Goal: Task Accomplishment & Management: Manage account settings

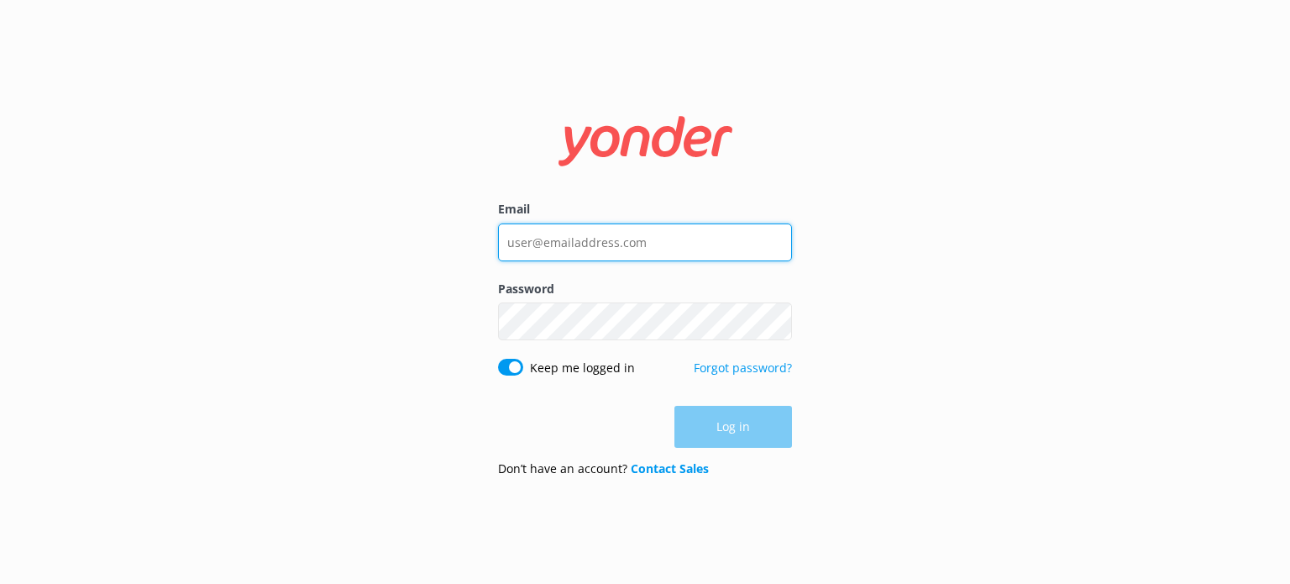
type input "[EMAIL_ADDRESS][DOMAIN_NAME]"
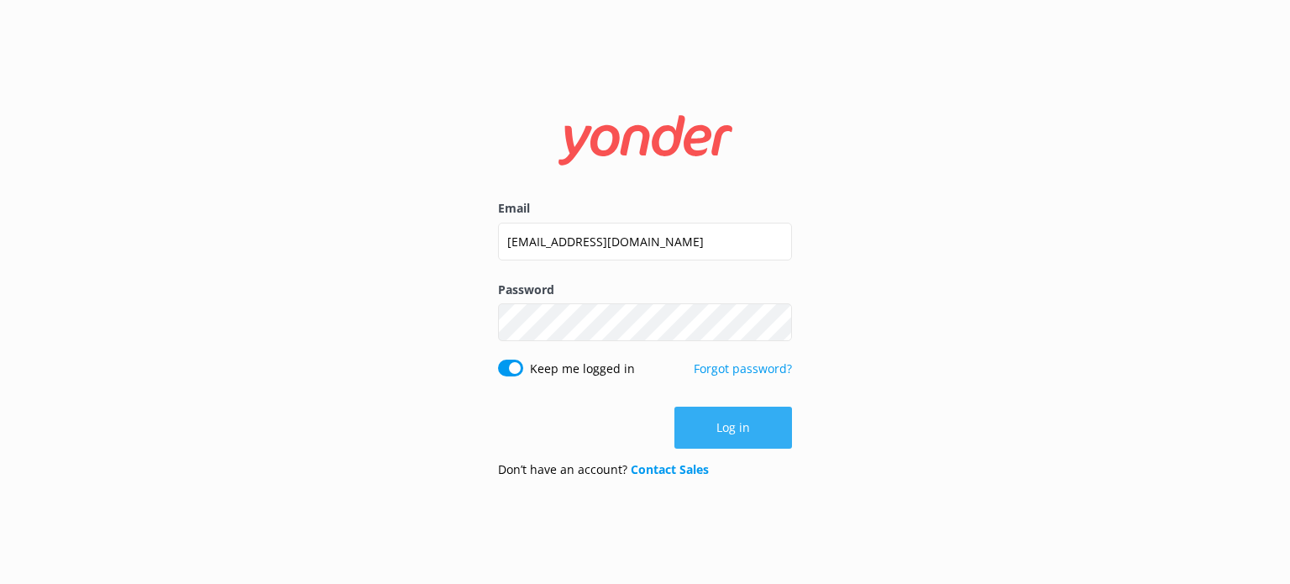
click at [757, 441] on button "Log in" at bounding box center [733, 428] width 118 height 42
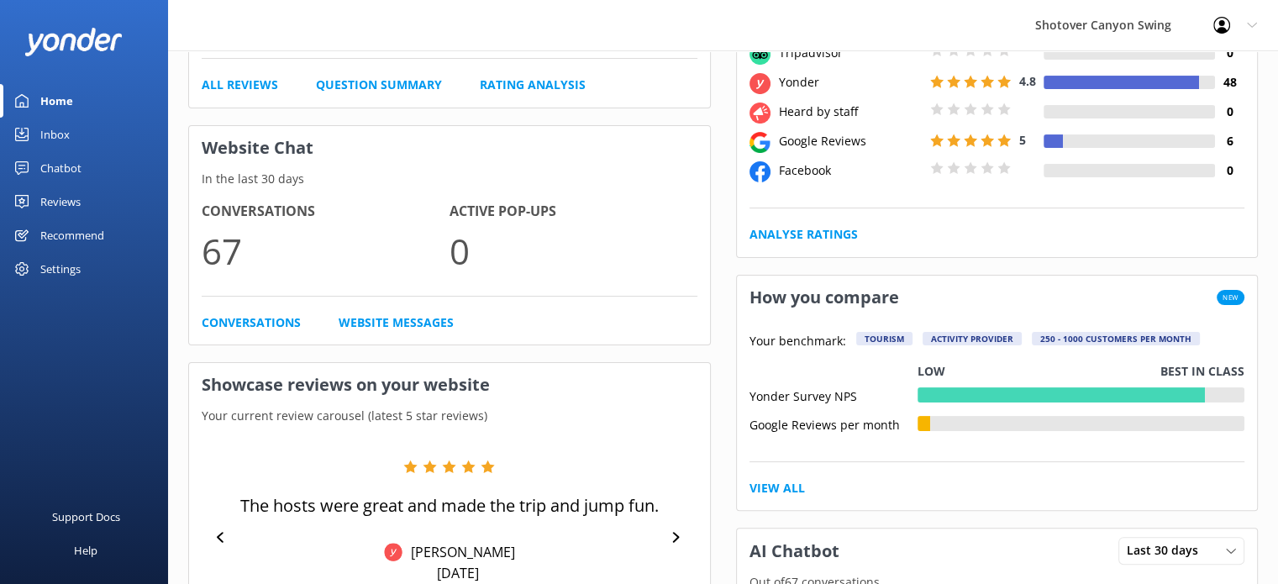
scroll to position [336, 0]
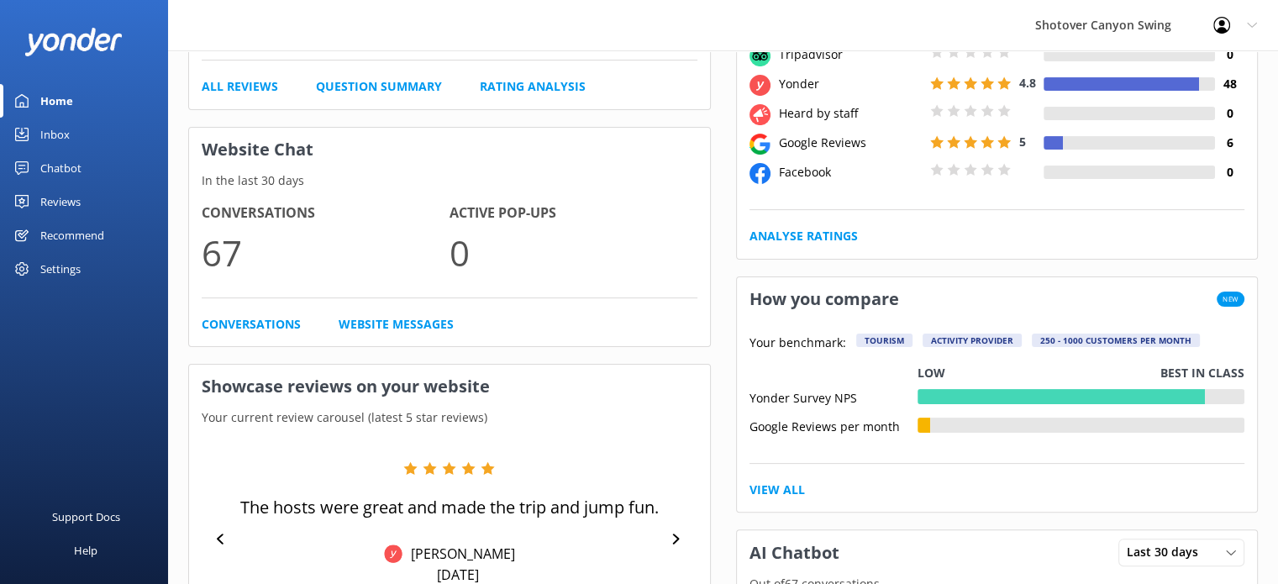
click at [26, 197] on icon at bounding box center [21, 201] width 13 height 13
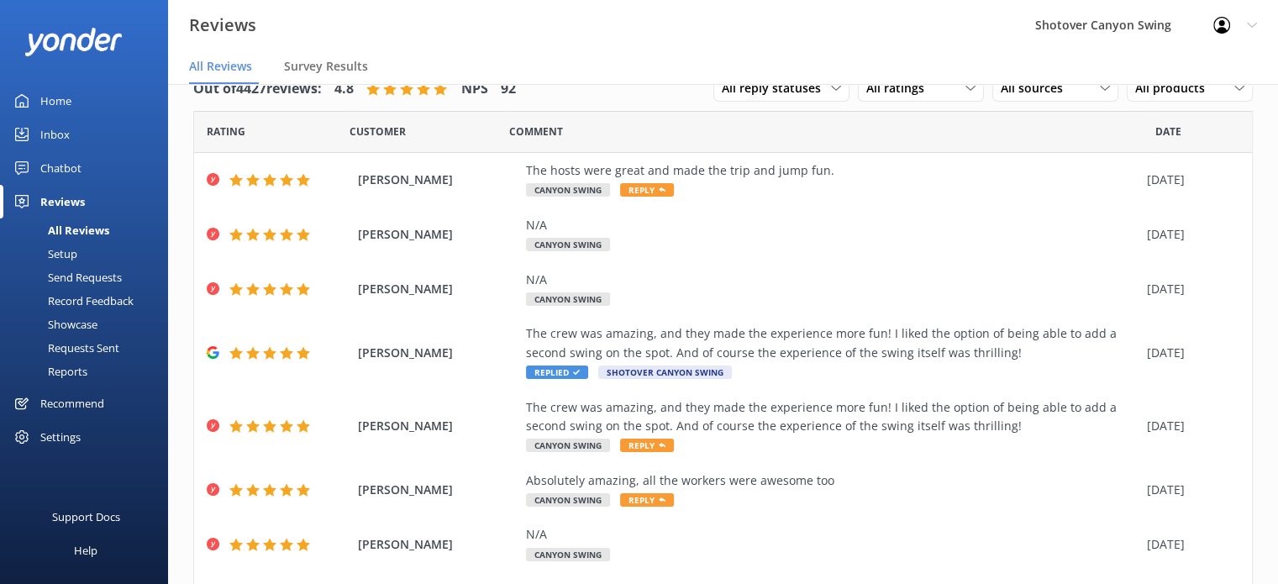
click at [537, 29] on div "Reviews Shotover Canyon Swing Profile Settings Logout" at bounding box center [639, 25] width 1278 height 50
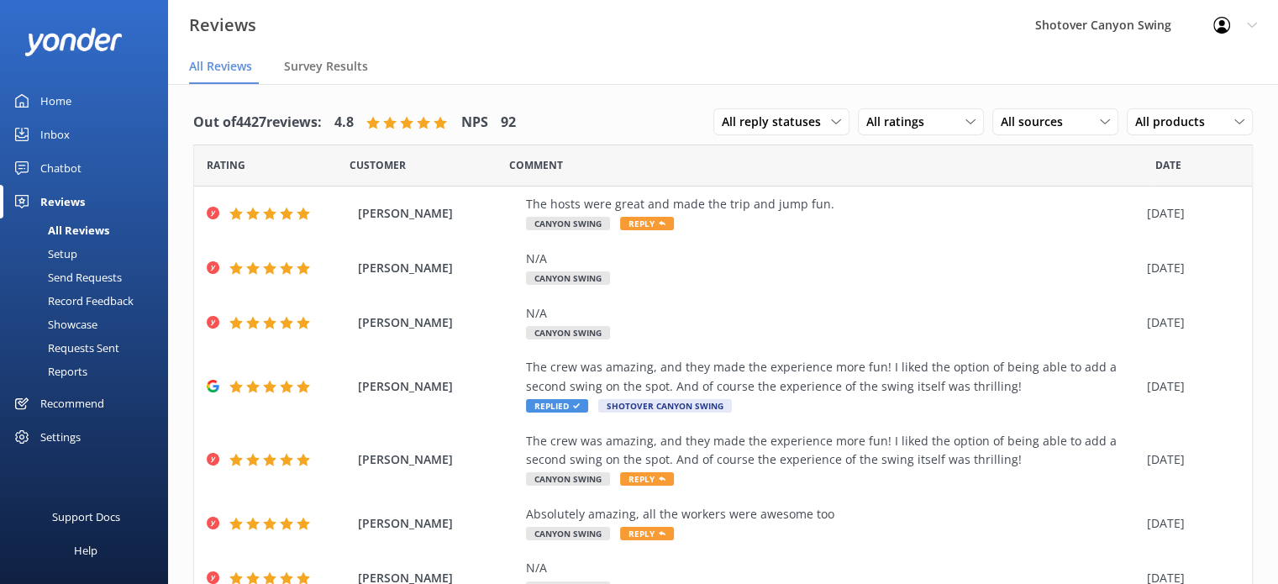
click at [715, 27] on div "Reviews Shotover Canyon Swing Profile Settings Logout" at bounding box center [639, 25] width 1278 height 50
